Goal: Task Accomplishment & Management: Use online tool/utility

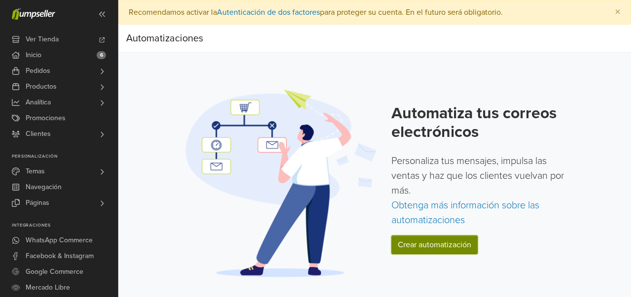
click at [447, 248] on link "Crear automatización" at bounding box center [435, 245] width 86 height 19
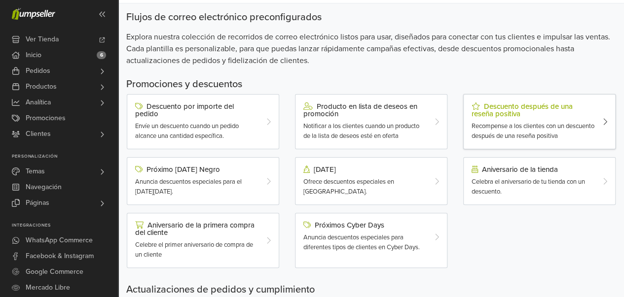
scroll to position [99, 0]
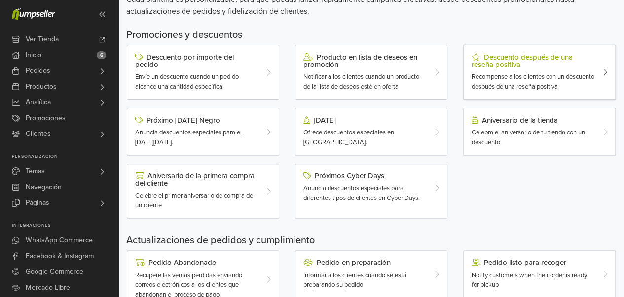
click at [569, 83] on span "Recompense a los clientes con un descuento después de una reseña positiva" at bounding box center [533, 82] width 123 height 18
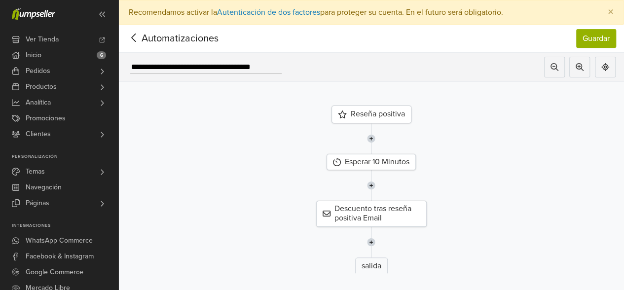
click at [375, 136] on img at bounding box center [371, 138] width 8 height 31
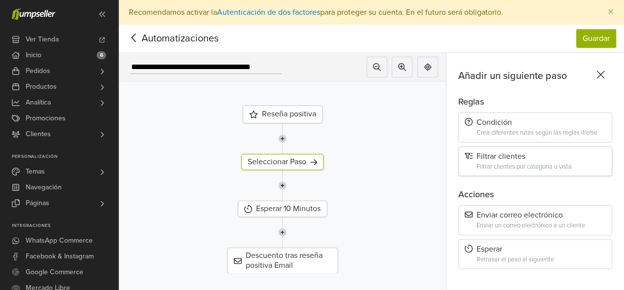
scroll to position [32, 0]
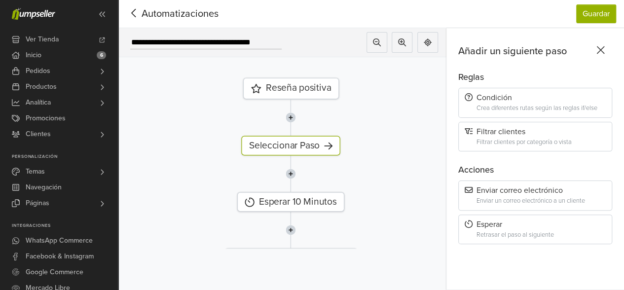
click at [129, 7] on icon at bounding box center [133, 13] width 15 height 12
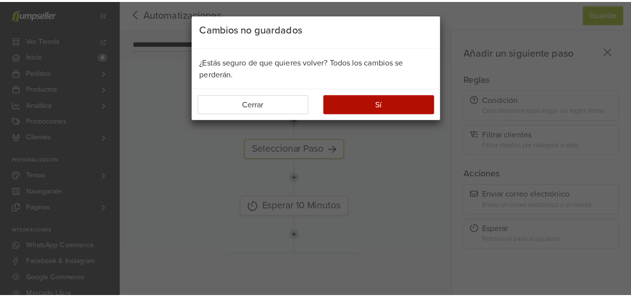
scroll to position [24, 0]
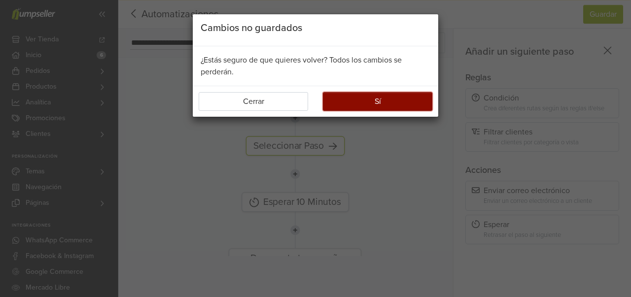
click at [326, 93] on button "Sí" at bounding box center [378, 101] width 110 height 19
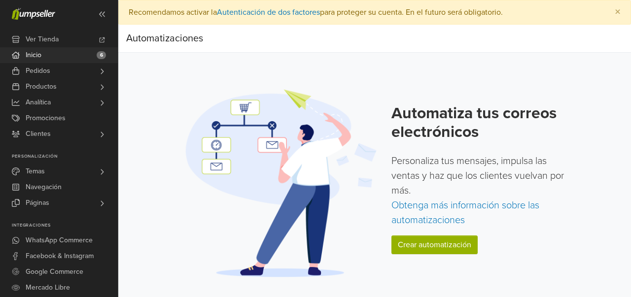
click at [43, 59] on link "Inicio 6" at bounding box center [59, 55] width 118 height 16
